Goal: Navigation & Orientation: Go to known website

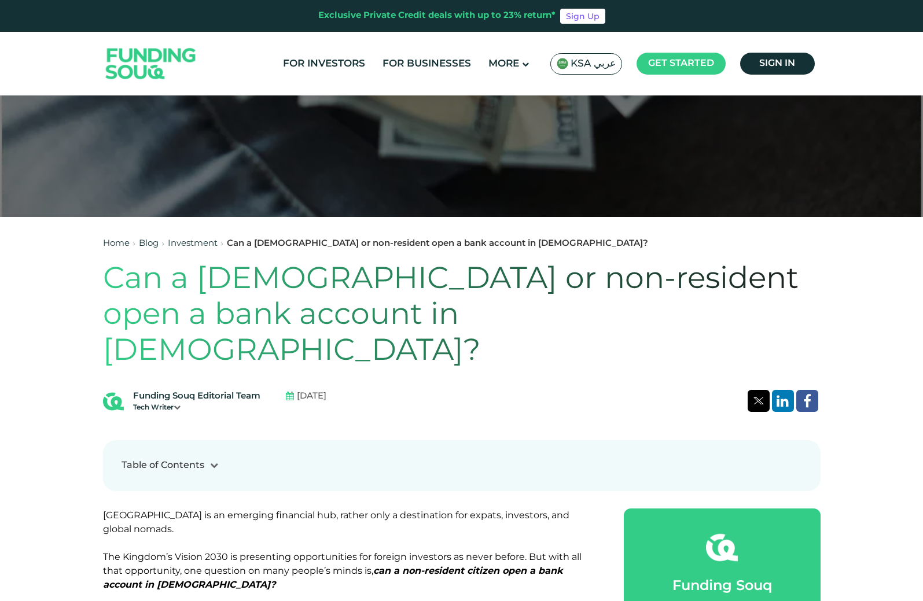
scroll to position [347, 0]
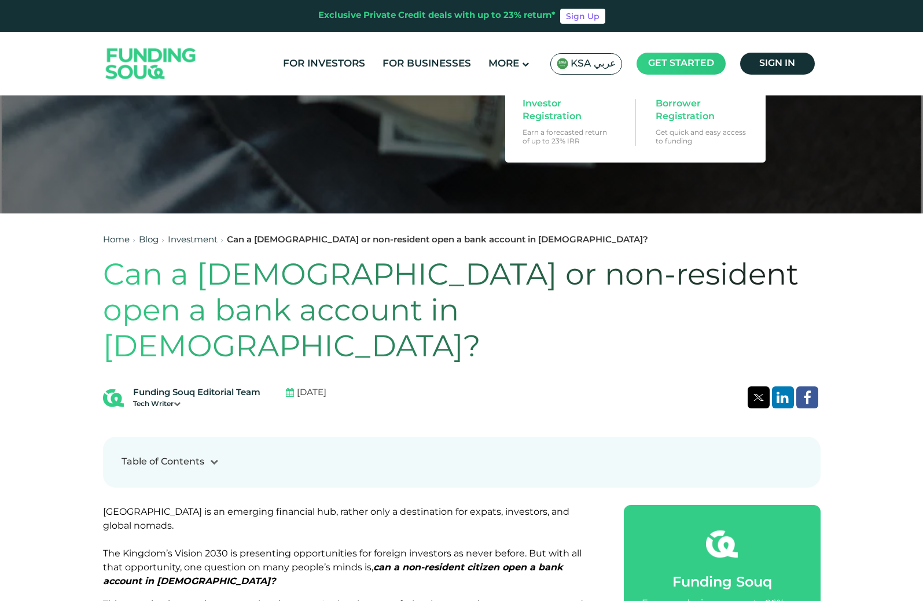
click at [689, 69] on main "Get started" at bounding box center [681, 64] width 89 height 22
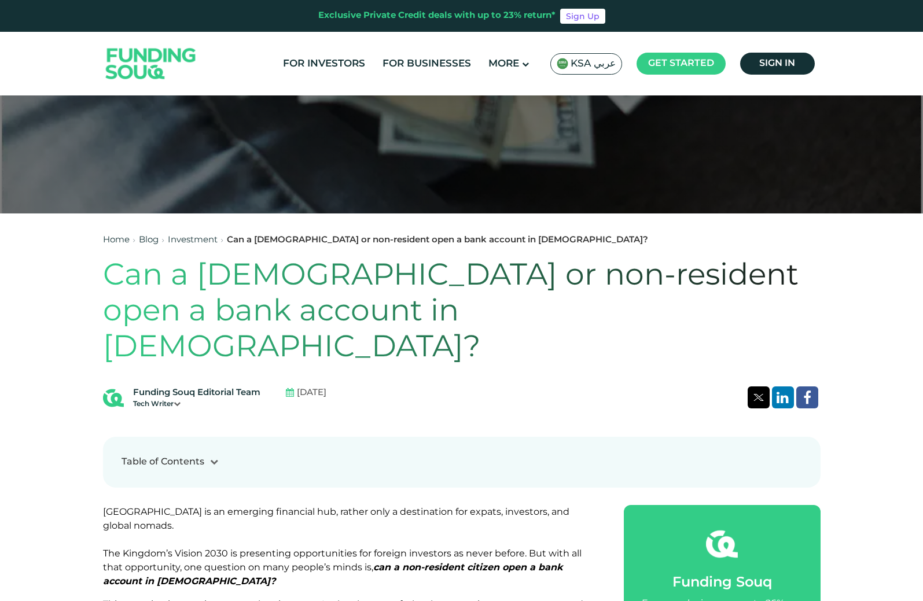
click at [607, 64] on span "KSA عربي" at bounding box center [593, 63] width 45 height 13
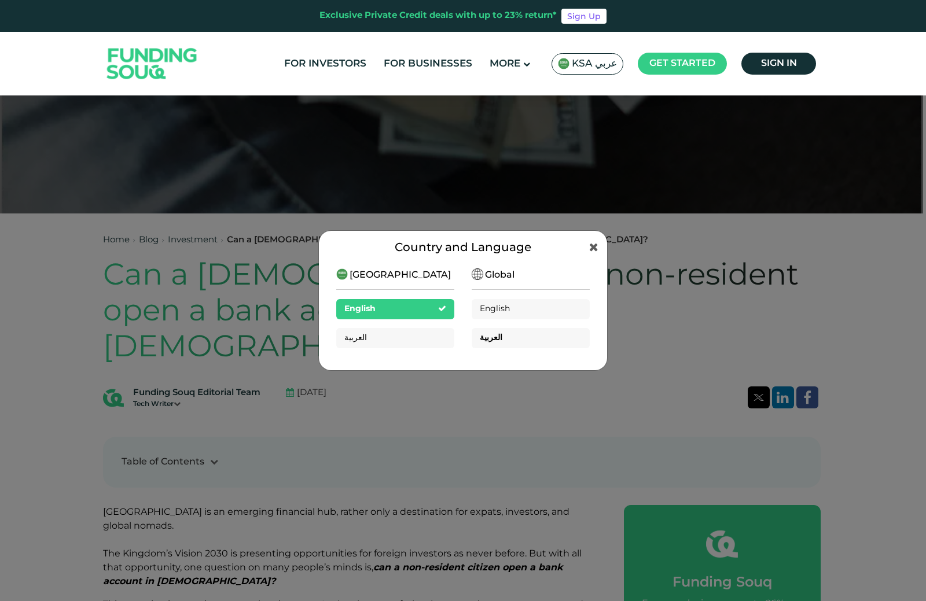
click at [476, 340] on div "العربية" at bounding box center [531, 338] width 118 height 20
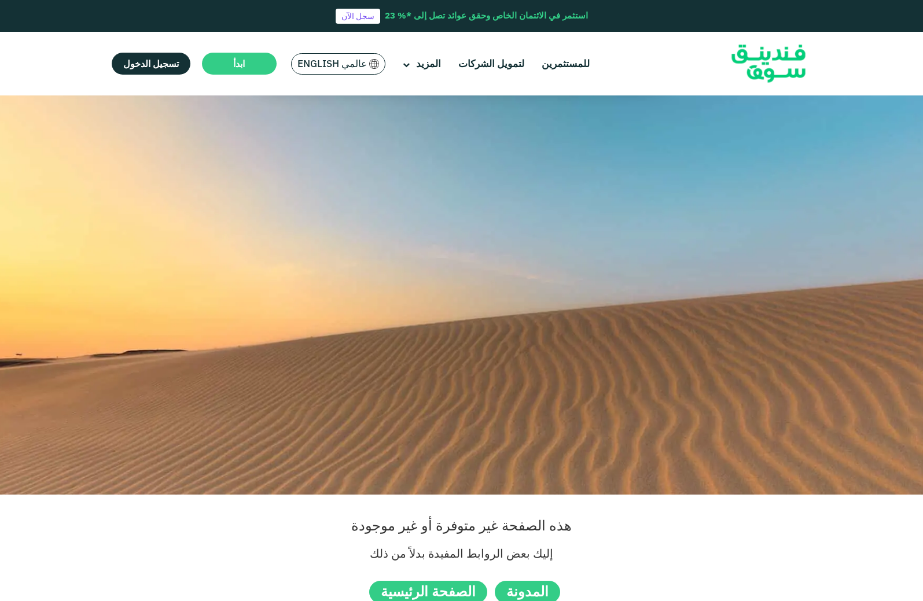
scroll to position [58, 0]
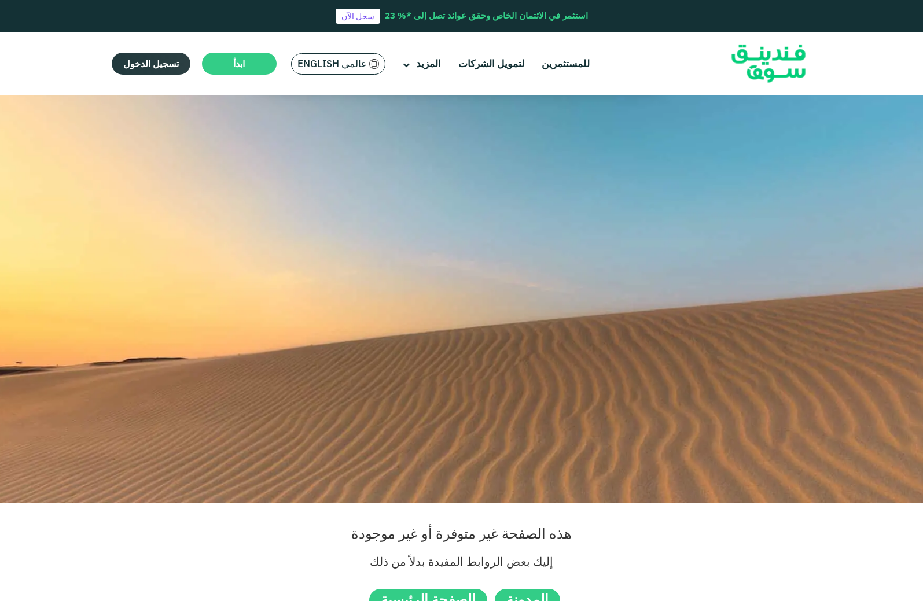
click at [181, 55] on link "تسجيل الدخول" at bounding box center [151, 64] width 79 height 22
